Goal: Find specific page/section: Find specific page/section

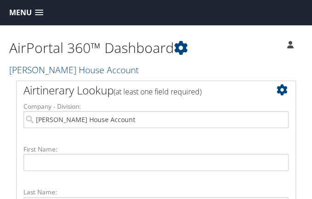
click at [37, 13] on span at bounding box center [39, 13] width 8 height 6
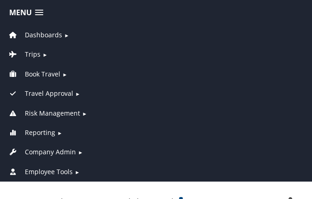
click at [51, 171] on span "Employee Tools" at bounding box center [49, 171] width 48 height 10
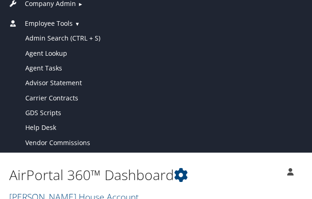
scroll to position [166, 0]
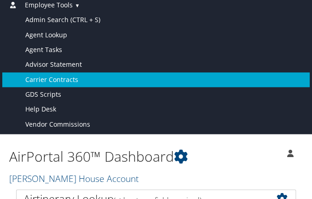
click at [105, 78] on link "Carrier Contracts" at bounding box center [155, 79] width 307 height 15
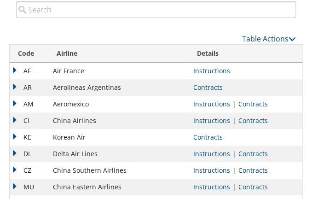
scroll to position [65, 0]
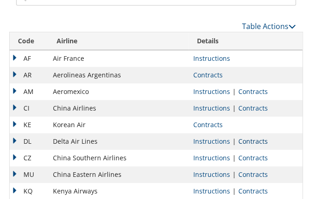
click at [253, 142] on link "Contracts" at bounding box center [252, 141] width 29 height 9
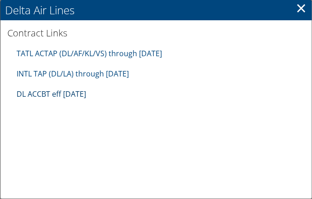
click at [67, 94] on link "DL ACCBT eff Aug 2025" at bounding box center [51, 94] width 69 height 10
